Goal: Information Seeking & Learning: Learn about a topic

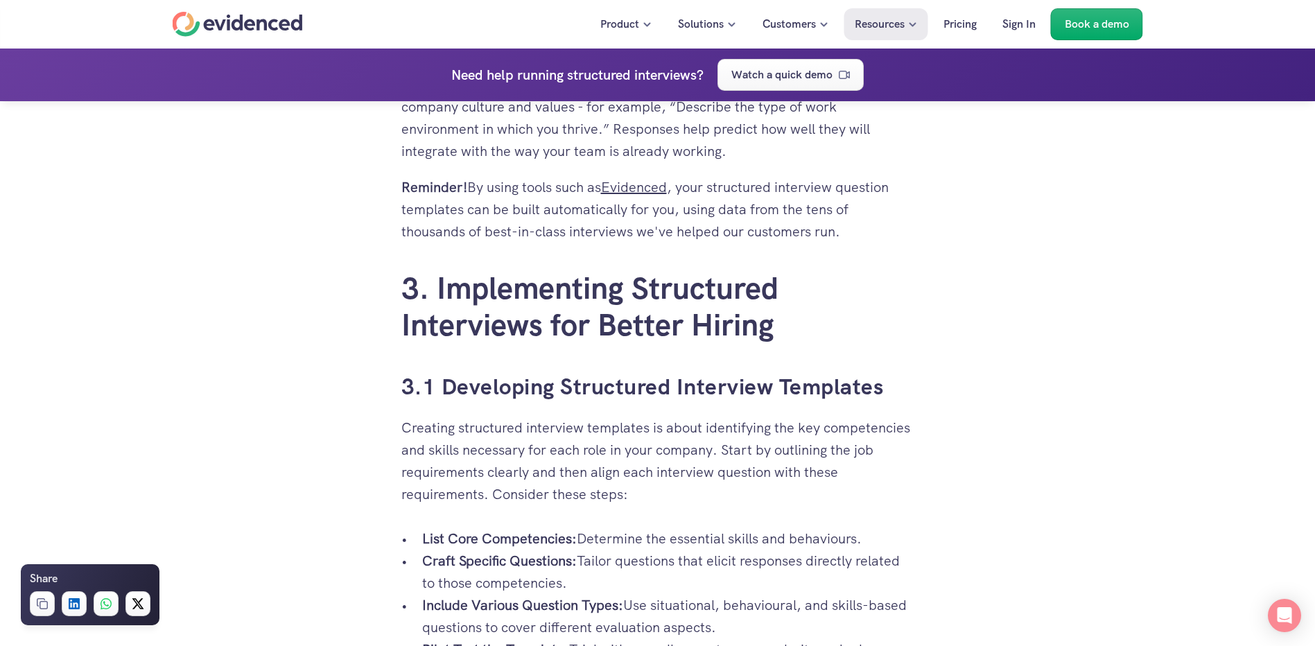
scroll to position [3119, 0]
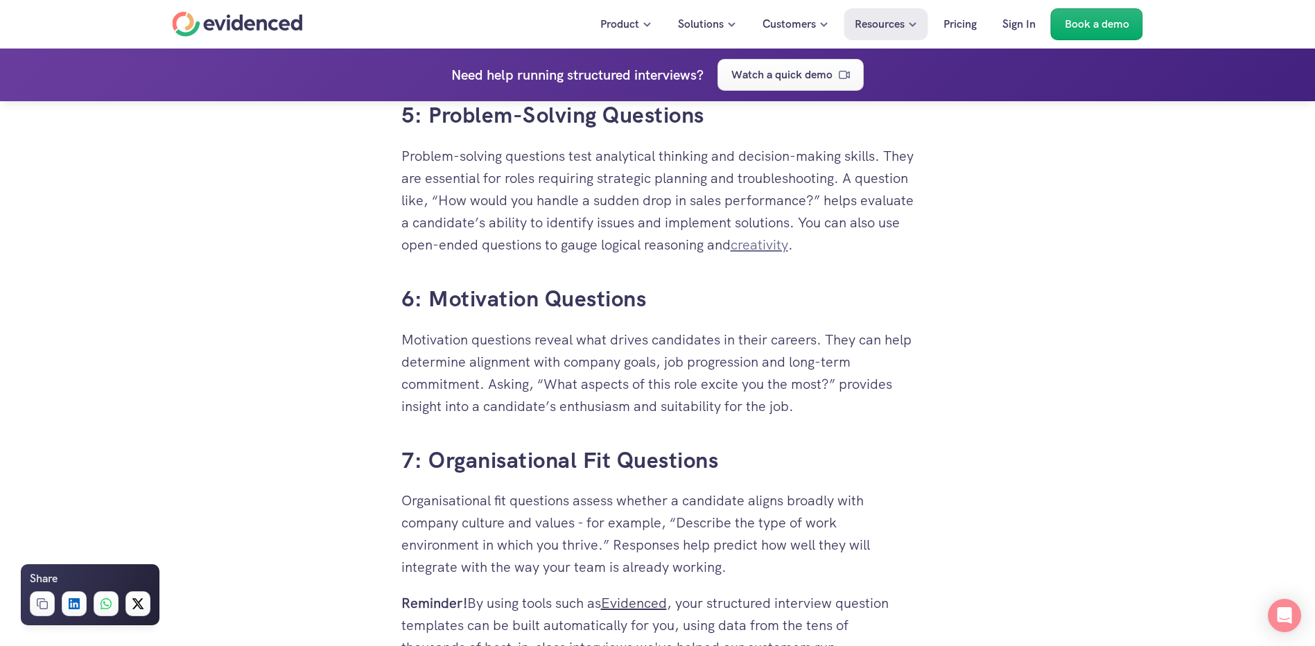
click at [788, 243] on link "creativity" at bounding box center [760, 245] width 58 height 18
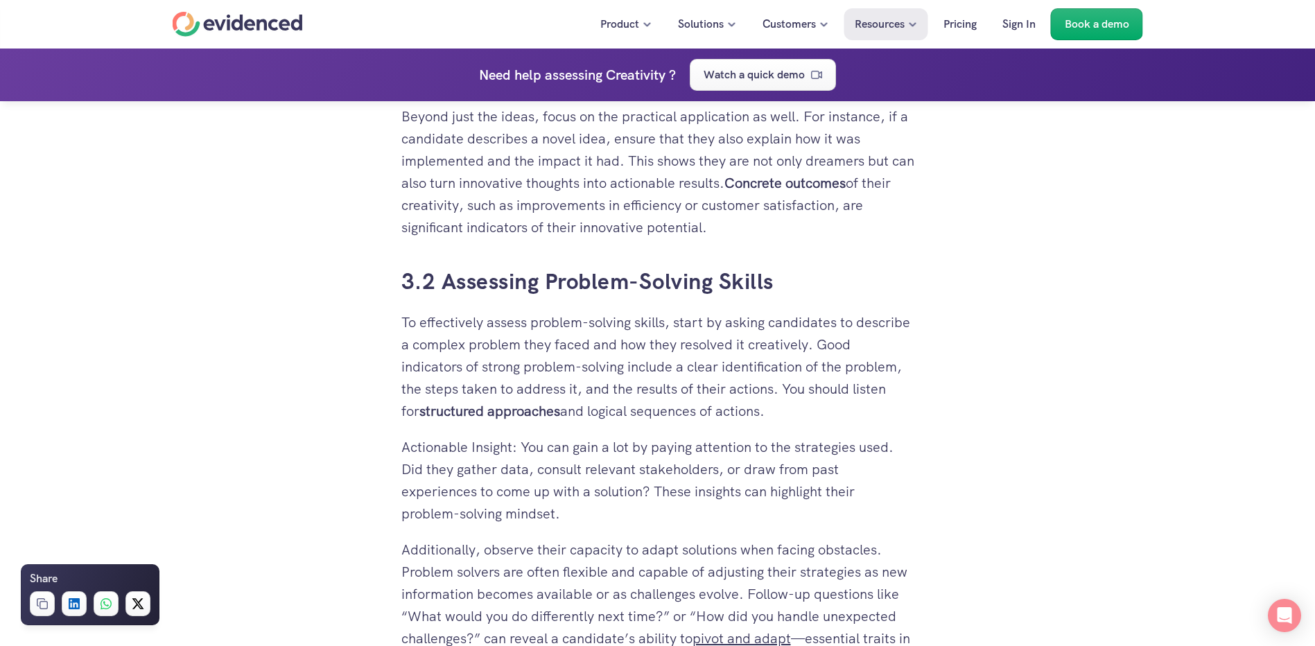
scroll to position [4852, 0]
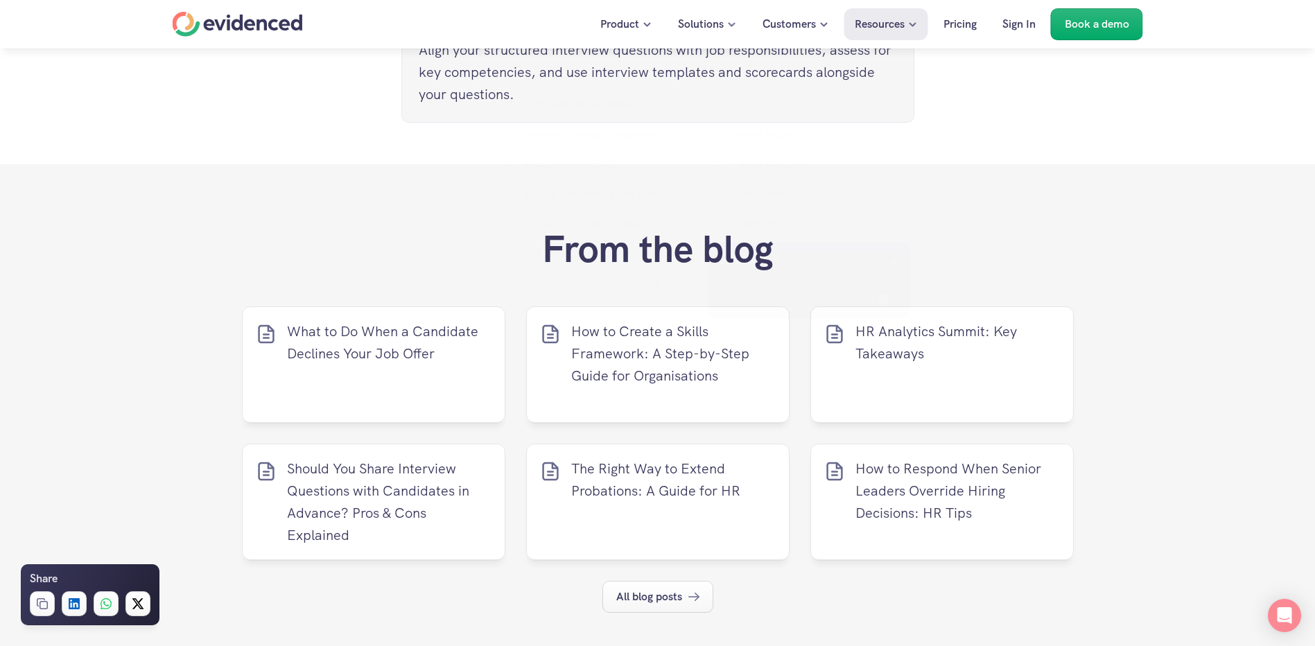
scroll to position [6000, 0]
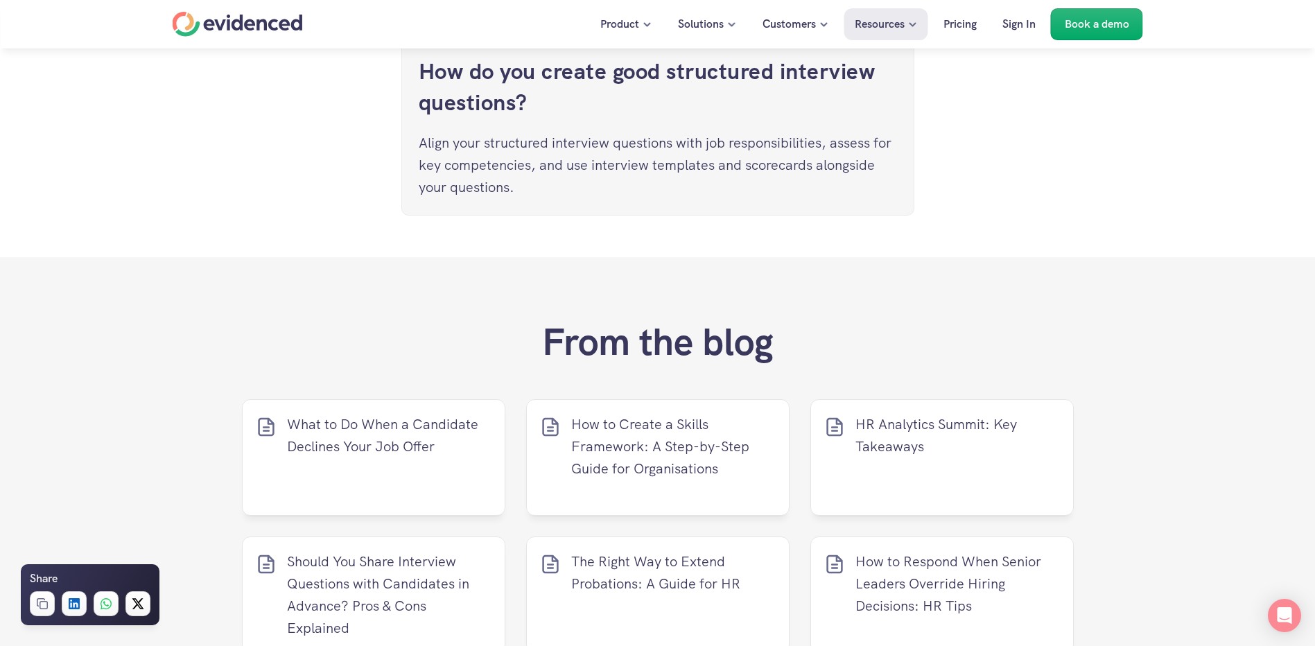
drag, startPoint x: 435, startPoint y: 293, endPoint x: 591, endPoint y: 186, distance: 189.6
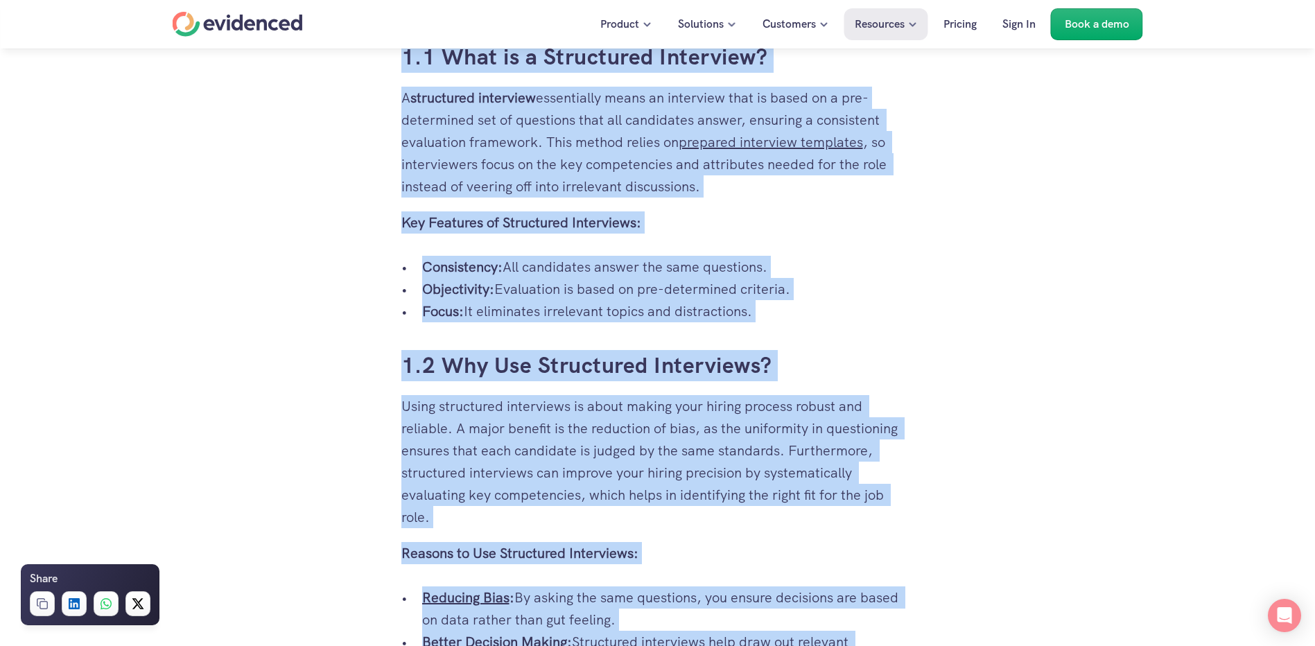
scroll to position [801, 0]
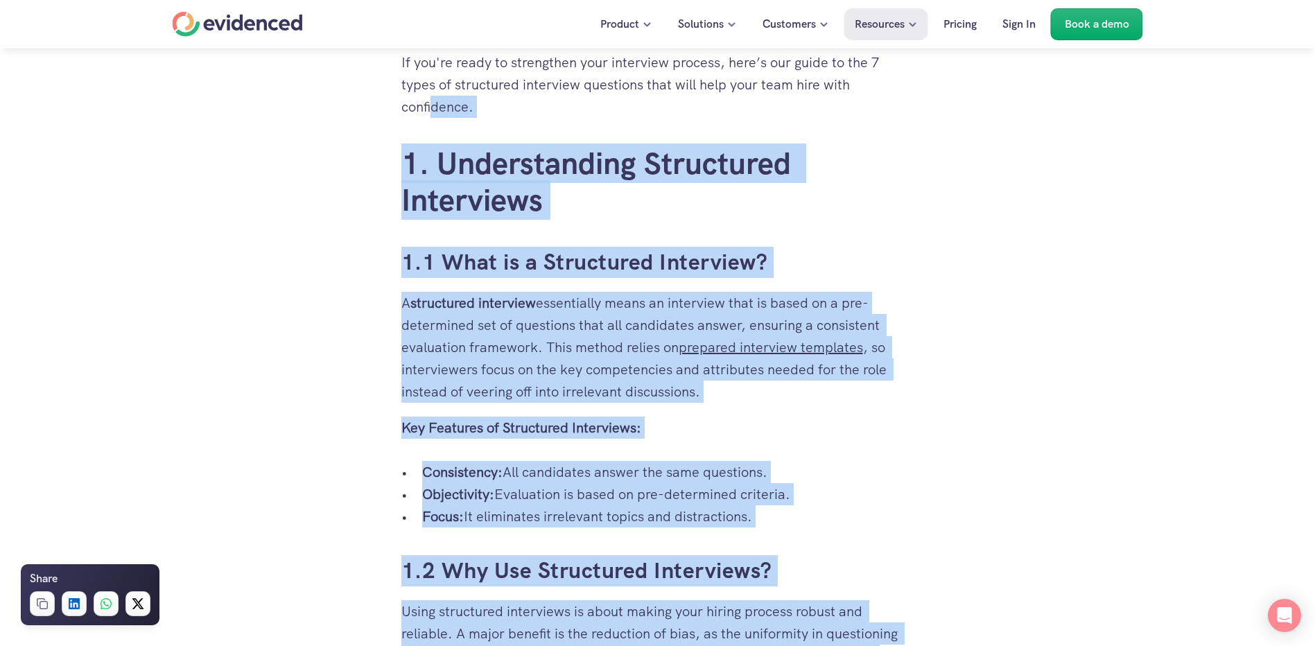
copy div "dence. 1. Understanding Structured Interviews 1.1 What is a Structured Intervie…"
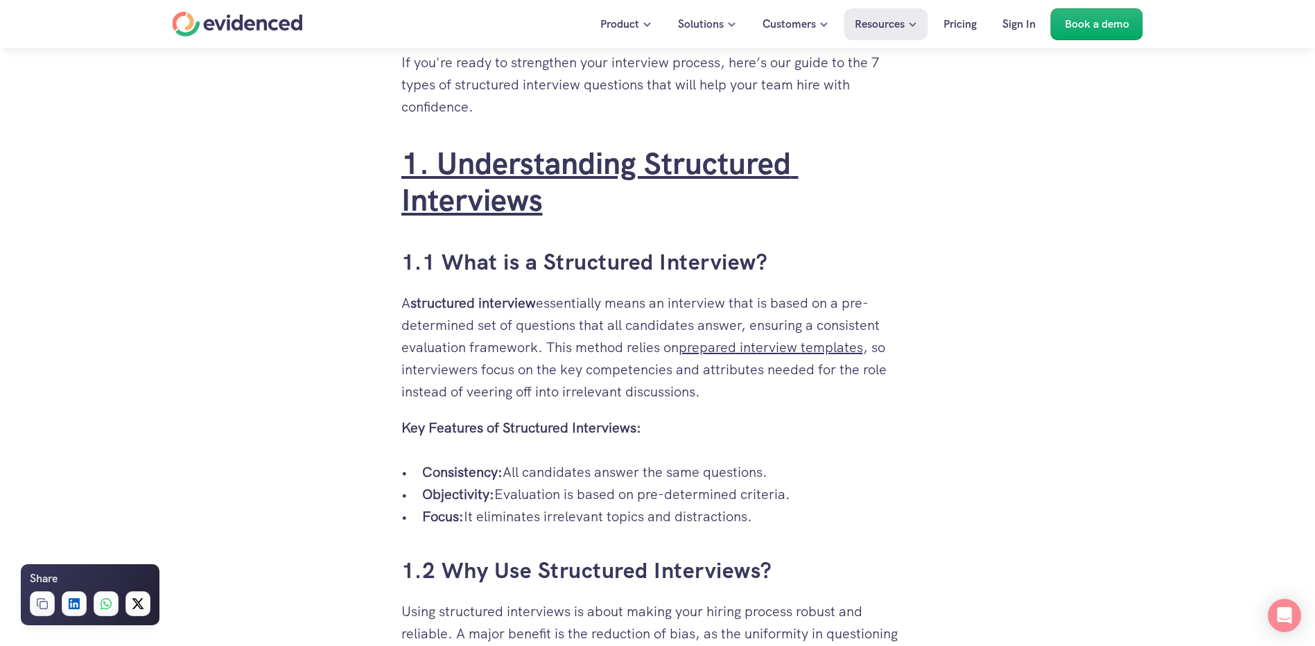
click at [476, 166] on link "1. Understanding Structured Interviews" at bounding box center [599, 181] width 397 height 76
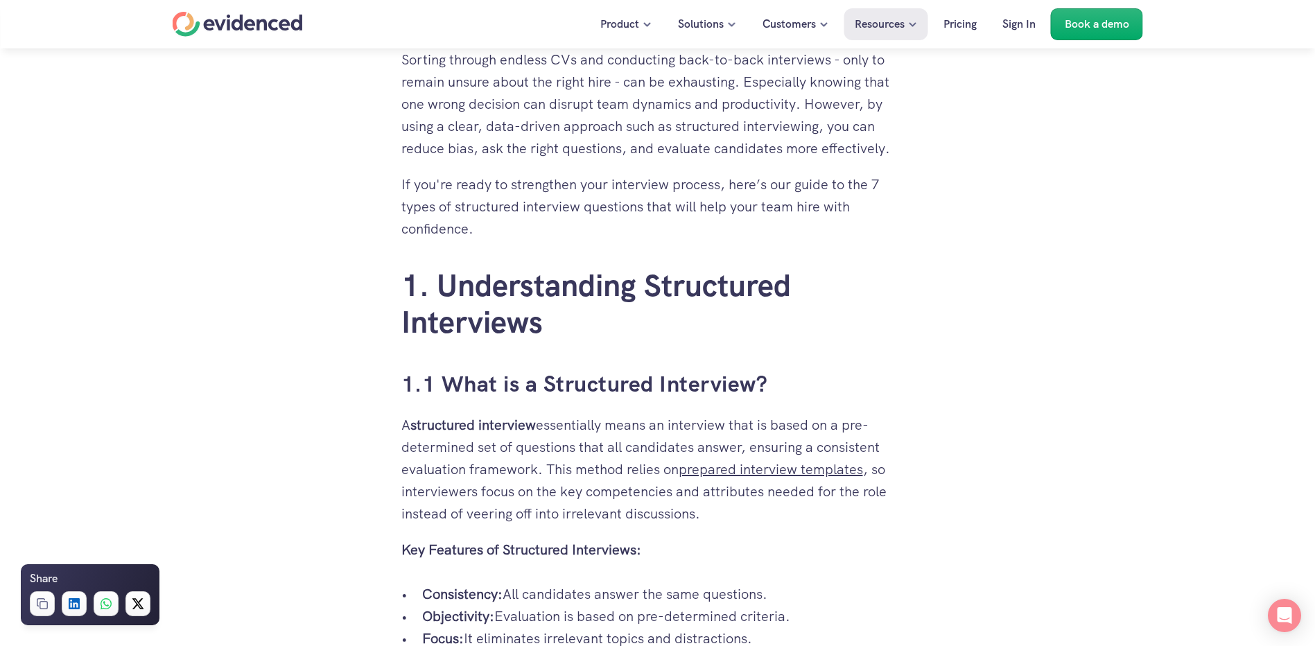
scroll to position [832, 0]
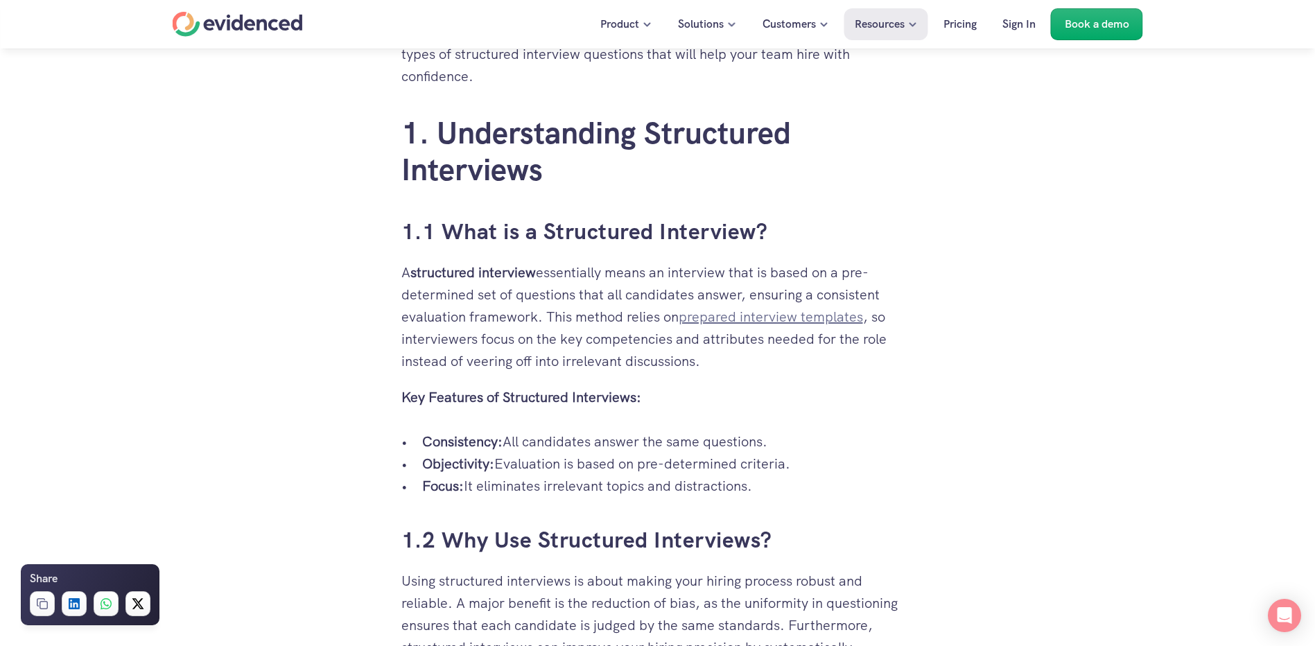
click at [766, 317] on link "prepared interview templates" at bounding box center [771, 317] width 184 height 18
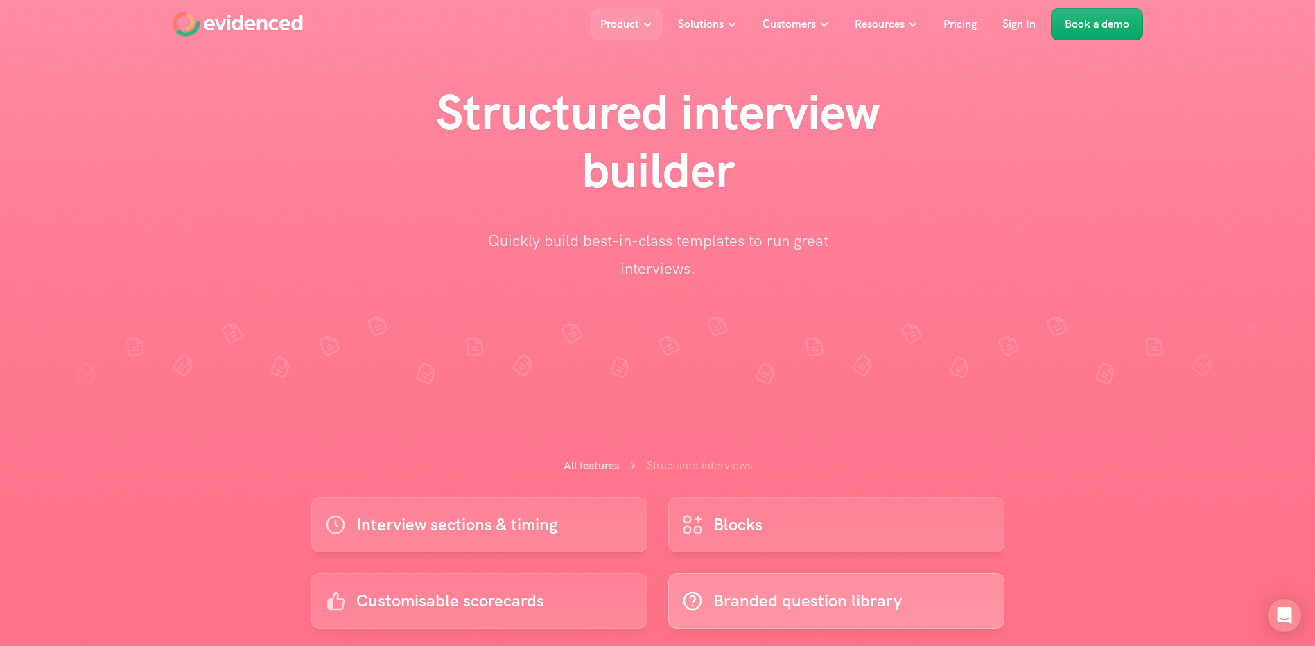
click at [779, 602] on p "Branded question library" at bounding box center [807, 601] width 189 height 26
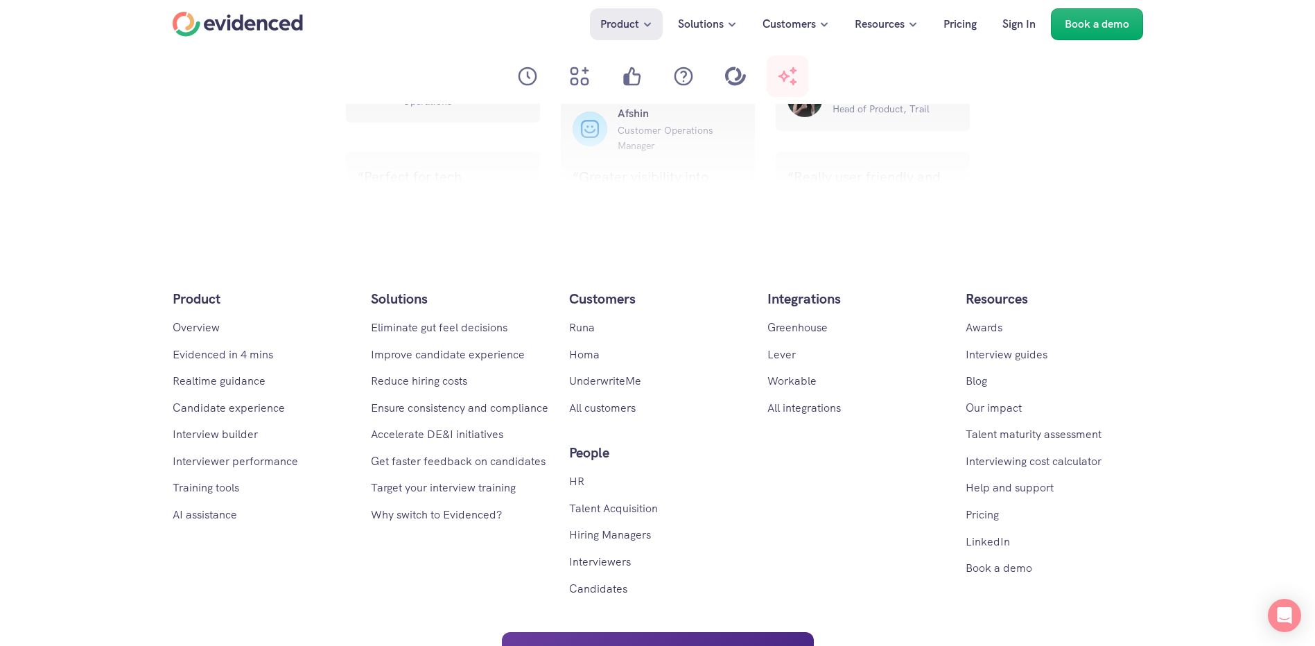
scroll to position [6229, 0]
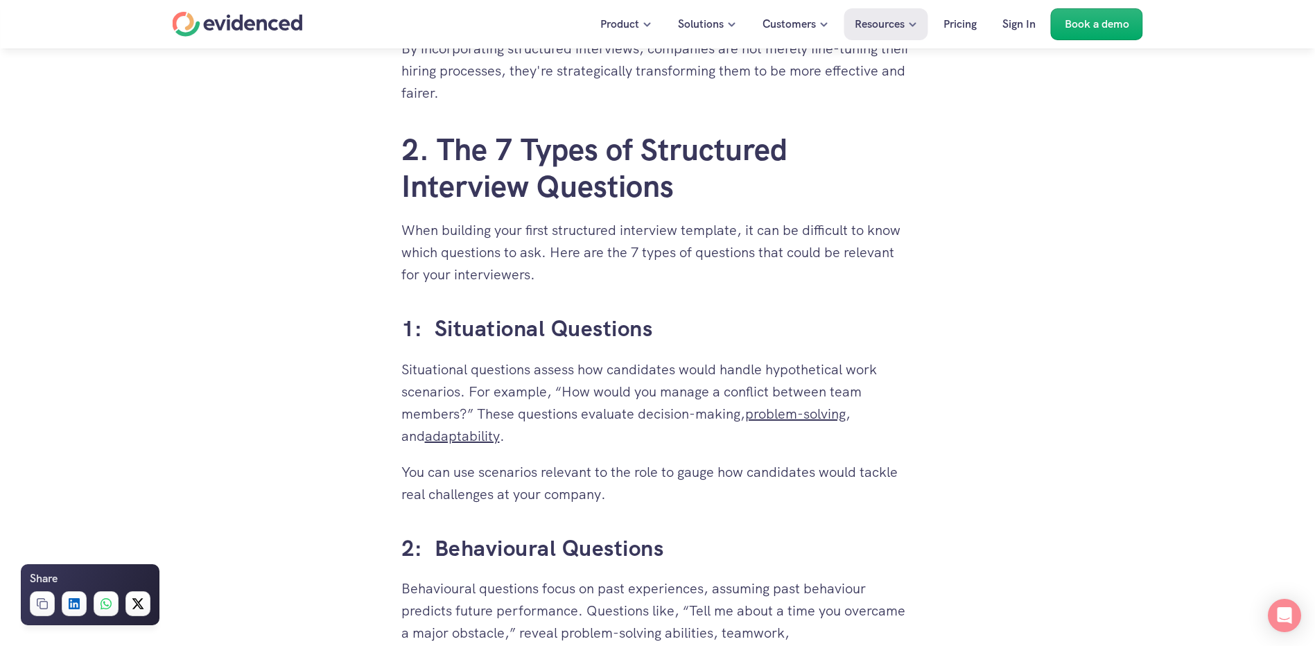
scroll to position [2118, 0]
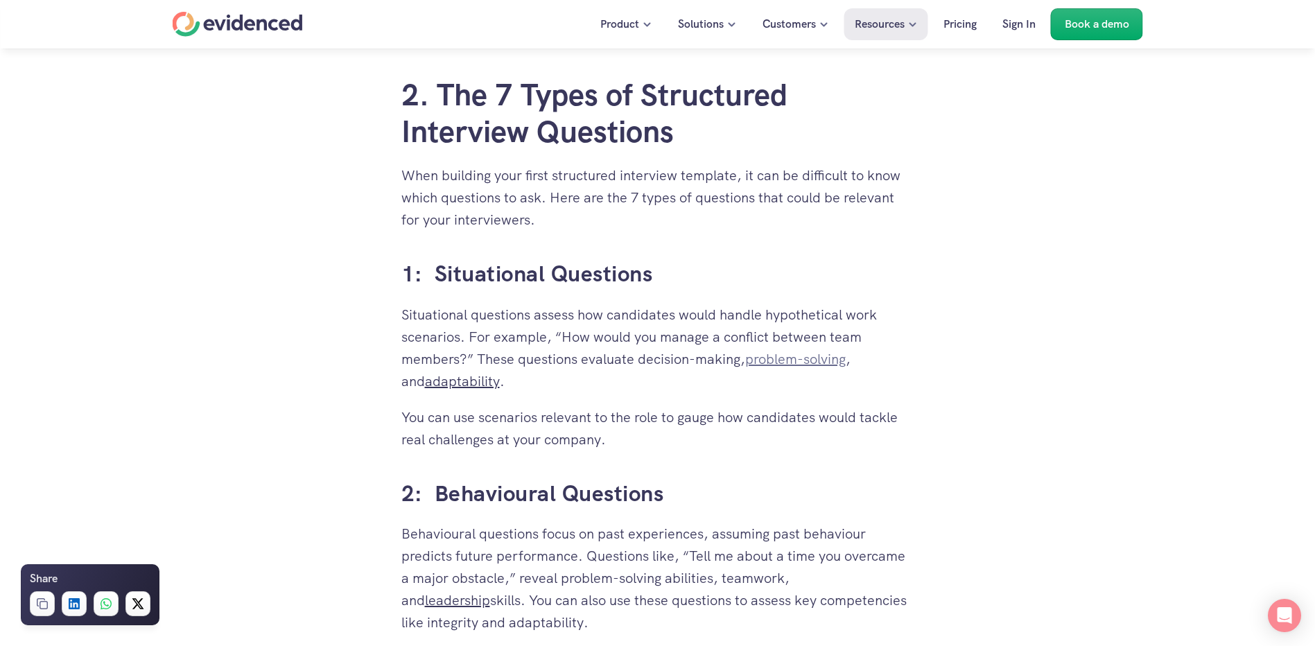
click at [774, 358] on link "problem-solving" at bounding box center [795, 359] width 101 height 18
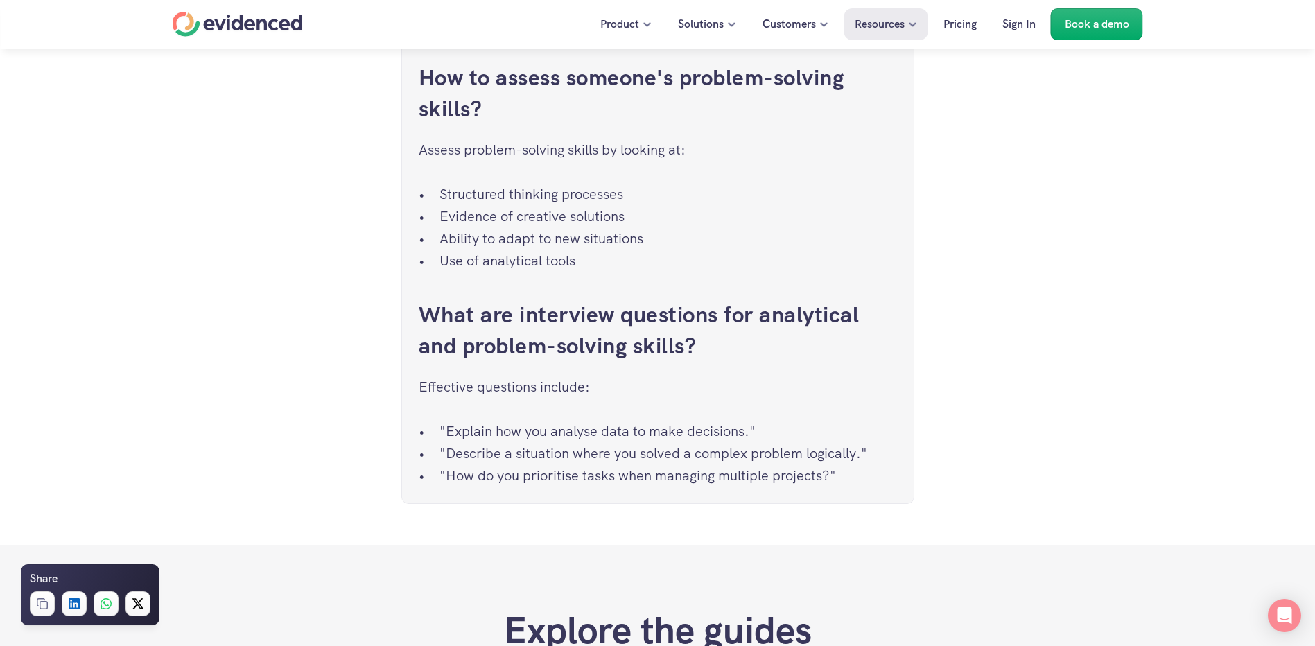
scroll to position [5823, 0]
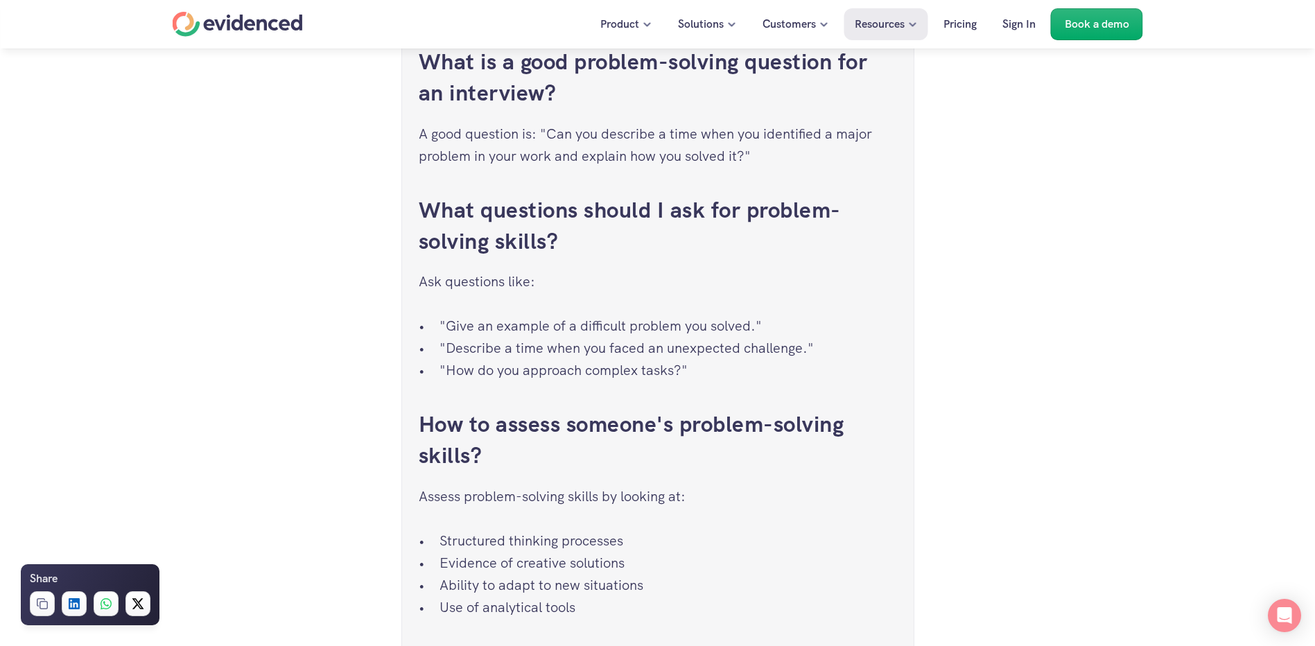
scroll to position [2118, 0]
